Goal: Task Accomplishment & Management: Complete application form

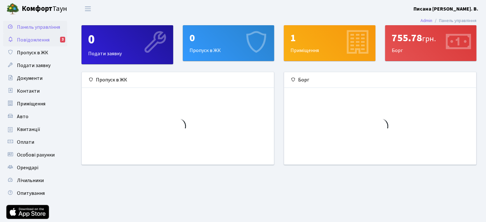
click at [51, 40] on link "Повідомлення 3" at bounding box center [35, 40] width 64 height 13
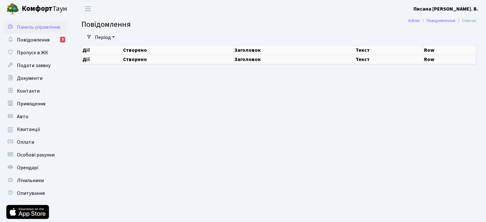
drag, startPoint x: 40, startPoint y: 27, endPoint x: 44, endPoint y: 26, distance: 4.2
click at [40, 27] on span "Панель управління" at bounding box center [38, 27] width 43 height 7
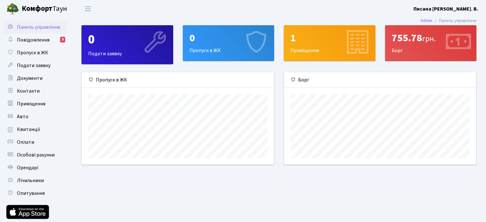
scroll to position [92, 192]
click at [235, 52] on div "0 Пропуск в ЖК" at bounding box center [228, 43] width 91 height 35
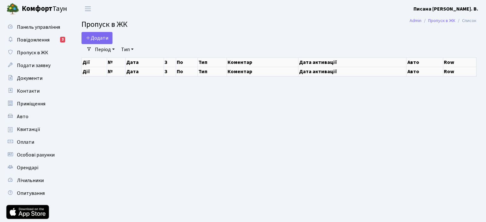
select select "25"
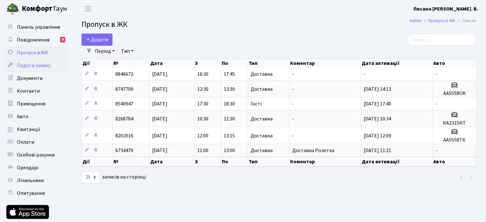
click at [46, 66] on span "Подати заявку" at bounding box center [34, 65] width 34 height 7
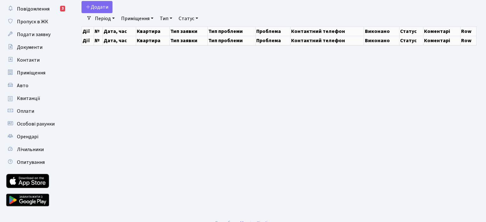
select select "25"
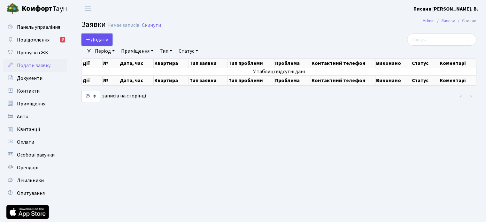
click at [97, 39] on span "Додати" at bounding box center [97, 39] width 23 height 7
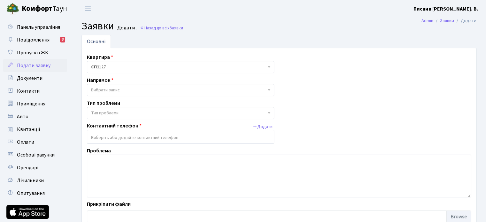
click at [139, 90] on span "Вибрати запис" at bounding box center [178, 90] width 175 height 6
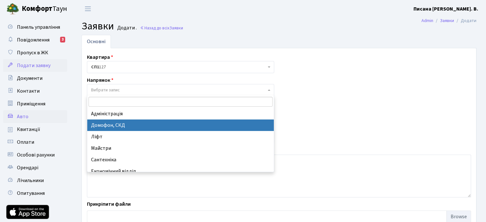
click at [35, 118] on link "Авто" at bounding box center [35, 116] width 64 height 13
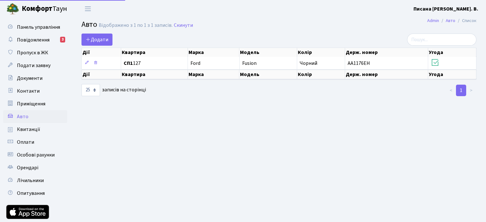
select select "25"
click at [103, 37] on span "Додати" at bounding box center [97, 39] width 23 height 7
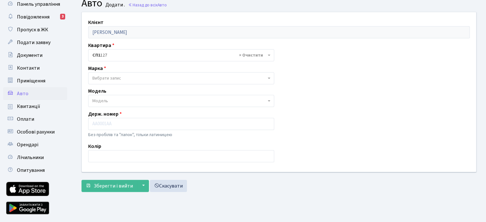
scroll to position [8, 0]
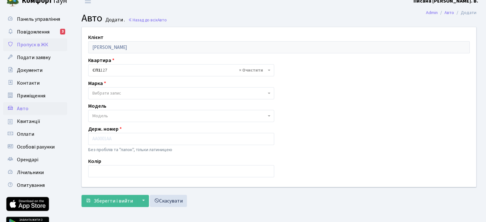
click at [50, 49] on link "Пропуск в ЖК" at bounding box center [35, 44] width 64 height 13
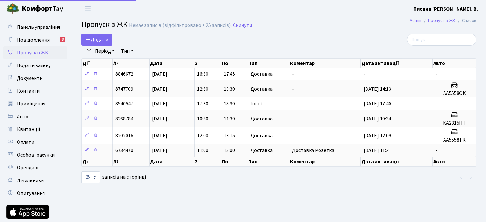
select select "25"
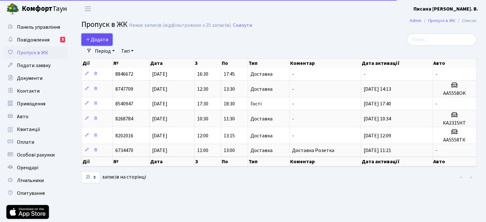
click at [103, 43] on span "Додати" at bounding box center [97, 39] width 23 height 7
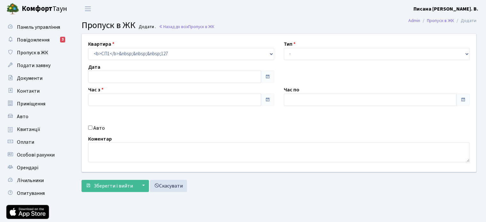
type input "[DATE]"
type input "10:45"
type input "12:00"
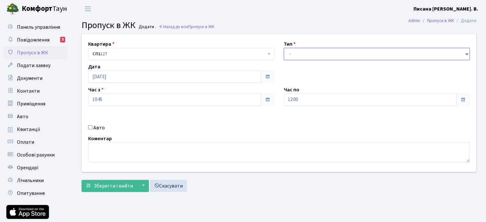
click at [299, 56] on select "- Доставка Таксі Гості Сервіс" at bounding box center [377, 54] width 186 height 12
select select "1"
click at [284, 48] on select "- Доставка Таксі Гості Сервіс" at bounding box center [377, 54] width 186 height 12
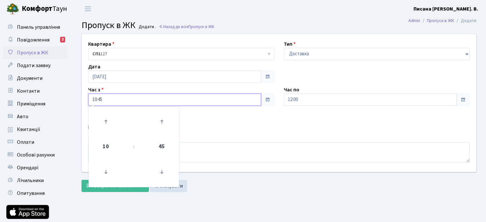
click at [112, 95] on input "10:45" at bounding box center [174, 100] width 173 height 12
click at [95, 99] on input "10:45" at bounding box center [174, 100] width 173 height 12
type input "11:45"
click at [308, 190] on div "Зберегти і вийти ▼ Зберегти та продовжити редагування Зберегти та створити Скас…" at bounding box center [278, 186] width 395 height 12
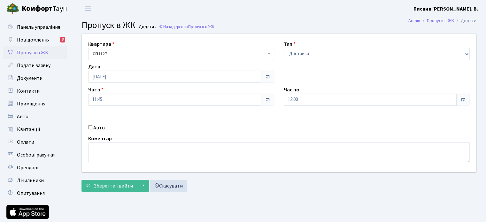
click at [94, 129] on label "Авто" at bounding box center [98, 128] width 11 height 8
click at [92, 129] on input "Авто" at bounding box center [90, 127] width 4 height 4
checkbox input "true"
drag, startPoint x: 84, startPoint y: 208, endPoint x: 188, endPoint y: 170, distance: 111.0
click at [84, 208] on main "Admin Пропуск в ЖК Додати Пропуск в ЖК Додати . Назад до всіх Пропуск в ЖК Квар…" at bounding box center [279, 132] width 414 height 228
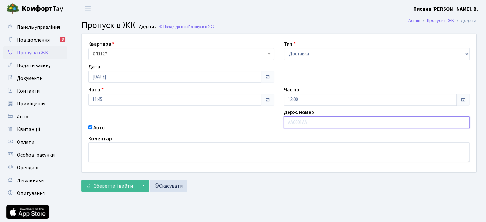
click at [339, 124] on input "text" at bounding box center [377, 122] width 186 height 12
paste input "KA9642BI"
type input "KA9642BI"
click at [236, 158] on textarea at bounding box center [278, 152] width 381 height 20
click at [320, 126] on input "KA9642BI" at bounding box center [377, 122] width 186 height 12
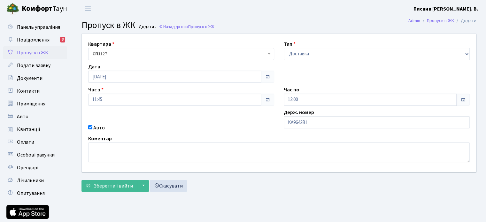
click at [465, 101] on span at bounding box center [462, 100] width 13 height 12
click at [464, 101] on span at bounding box center [462, 99] width 5 height 5
click at [456, 102] on span at bounding box center [462, 100] width 13 height 12
click at [291, 99] on input "12:00" at bounding box center [370, 100] width 173 height 12
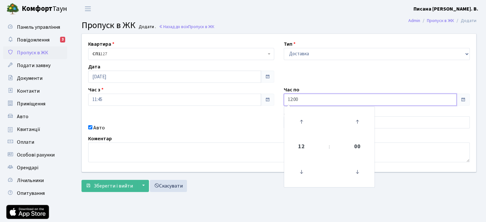
click at [291, 99] on input "12:00" at bounding box center [370, 100] width 173 height 12
click at [301, 124] on icon at bounding box center [300, 121] width 17 height 17
type input "13:00"
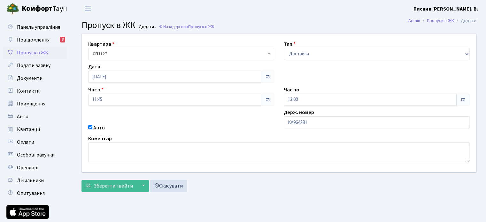
click at [398, 179] on form "Квартира <b>СП1</b>&nbsp;&nbsp;&nbsp;127 СП1 127 Тип - Доставка Таксі Гості Сер…" at bounding box center [278, 113] width 395 height 158
click at [285, 177] on form "Квартира <b>СП1</b>&nbsp;&nbsp;&nbsp;127 СП1 127 Тип - Доставка Таксі Гості Сер…" at bounding box center [278, 113] width 395 height 158
click at [100, 102] on input "11:45" at bounding box center [174, 100] width 173 height 12
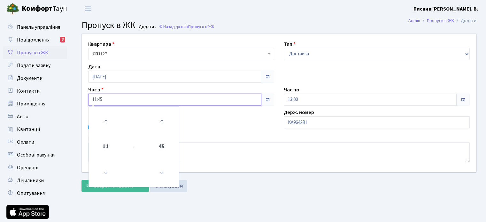
click at [100, 102] on input "11:45" at bounding box center [174, 100] width 173 height 12
type input "11:00"
click at [247, 188] on div "Зберегти і вийти ▼ Зберегти та продовжити редагування Зберегти та створити Скас…" at bounding box center [278, 186] width 395 height 12
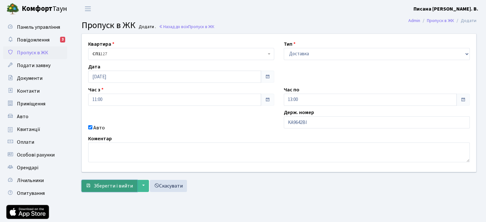
click at [109, 181] on button "Зберегти і вийти" at bounding box center [109, 186] width 56 height 12
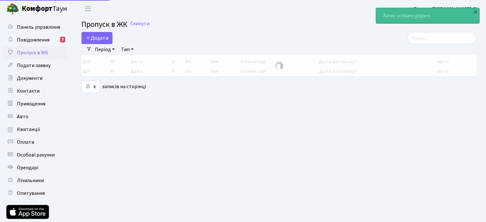
select select "25"
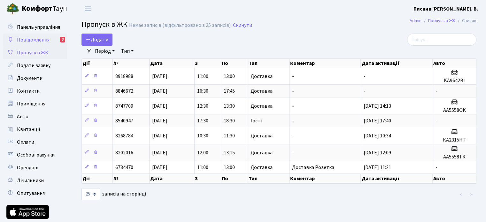
click at [35, 40] on span "Повідомлення" at bounding box center [33, 39] width 33 height 7
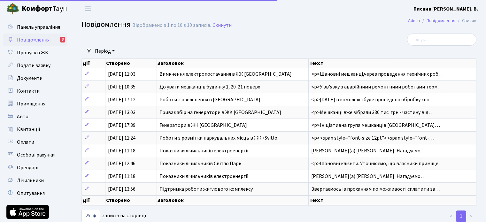
select select "25"
